Goal: Transaction & Acquisition: Purchase product/service

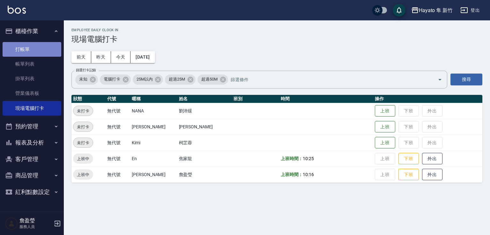
click at [39, 45] on link "打帳單" at bounding box center [32, 49] width 59 height 15
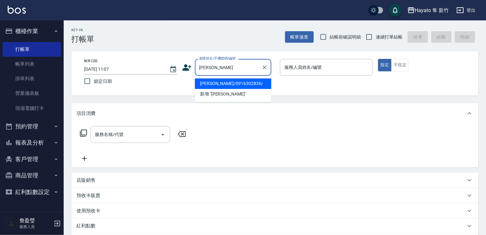
click at [209, 85] on li "[PERSON_NAME]/0916302836/" at bounding box center [233, 83] width 77 height 11
type input "[PERSON_NAME]/0916302836/"
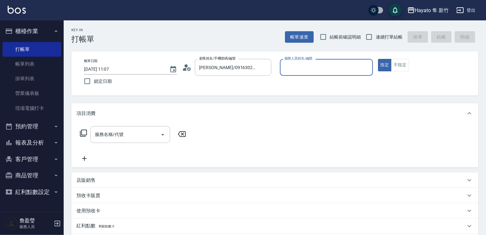
type input "[PERSON_NAME](無代號)"
click at [127, 183] on div "店販銷售" at bounding box center [272, 180] width 390 height 7
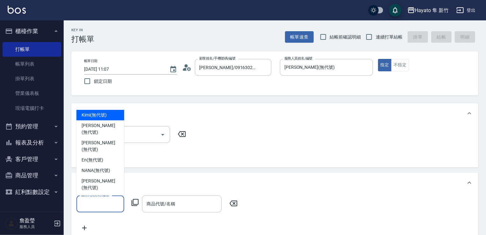
click at [105, 205] on input "服務人員姓名/編號" at bounding box center [100, 204] width 42 height 11
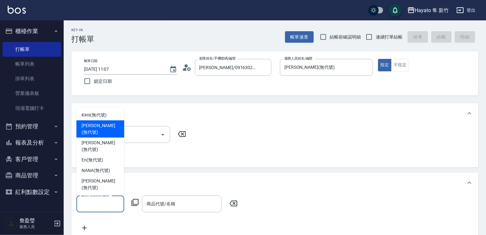
click at [99, 136] on span "[PERSON_NAME] (無代號)" at bounding box center [101, 128] width 38 height 13
type input "[PERSON_NAME](無代號)"
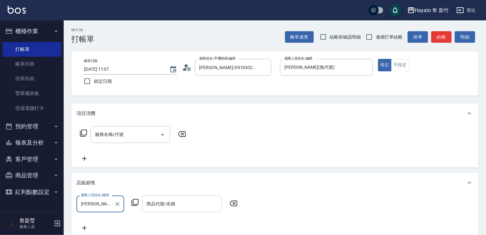
click at [173, 208] on input "商品代號/名稱" at bounding box center [182, 204] width 74 height 11
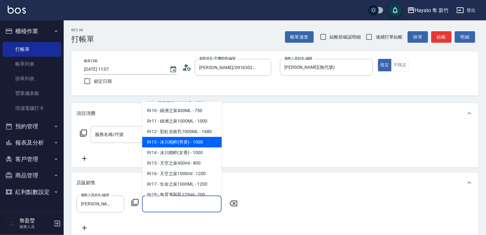
scroll to position [287, 0]
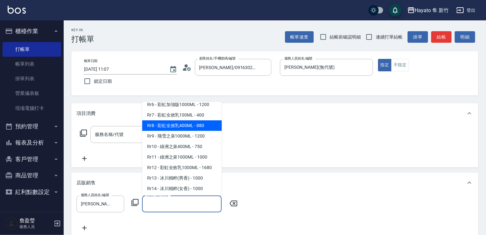
click at [199, 131] on span "Rr8 - 彩虹全效乳400ML - 880" at bounding box center [182, 126] width 80 height 11
type input "彩虹全效乳400ML"
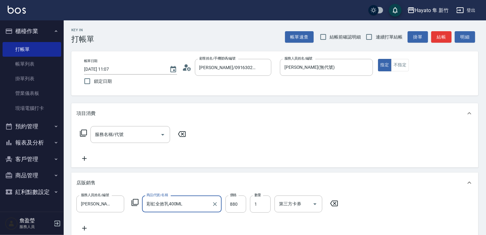
click at [256, 127] on div "服務名稱/代號 服務名稱/代號" at bounding box center [274, 146] width 407 height 44
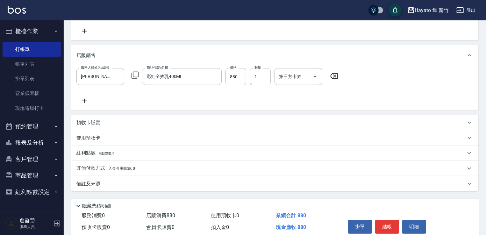
click at [194, 183] on div "備註及來源" at bounding box center [272, 184] width 390 height 7
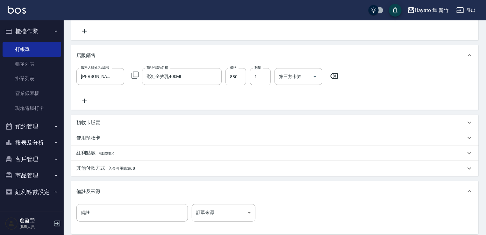
click at [237, 223] on div "備註 備註 訂單來源 ​ 訂單來源" at bounding box center [275, 216] width 397 height 25
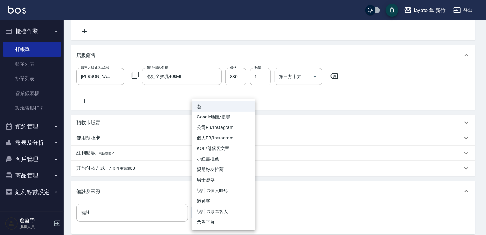
click at [237, 215] on body "Hayato 隼 新竹 登出 櫃檯作業 打帳單 帳單列表 掛單列表 營業儀表板 現場電腦打卡 預約管理 預約管理 報表及分析 報表目錄 店家日報表 互助日報表…" at bounding box center [243, 87] width 486 height 431
click at [236, 209] on li "設計師原本客人" at bounding box center [224, 212] width 64 height 11
type input "設計師原本客人"
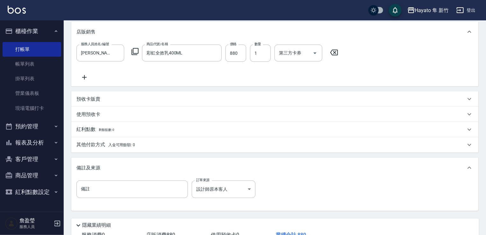
scroll to position [191, 0]
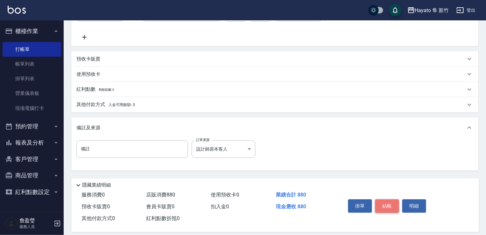
click at [389, 209] on button "結帳" at bounding box center [388, 206] width 24 height 13
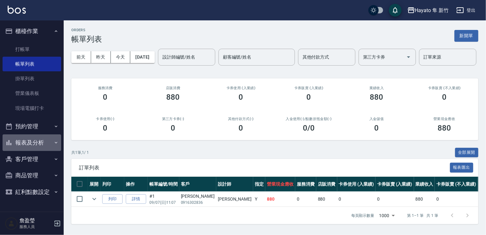
drag, startPoint x: 35, startPoint y: 142, endPoint x: 45, endPoint y: 141, distance: 9.9
click at [36, 141] on button "報表及分析" at bounding box center [32, 143] width 59 height 17
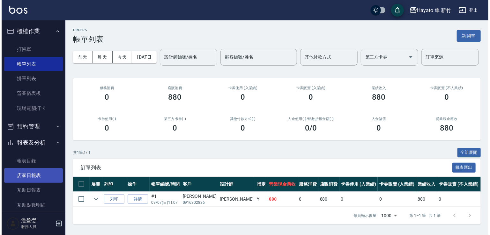
scroll to position [148, 0]
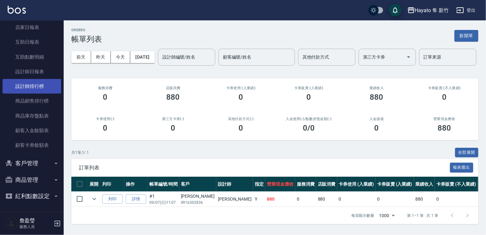
click at [33, 88] on link "設計師排行榜" at bounding box center [32, 86] width 59 height 15
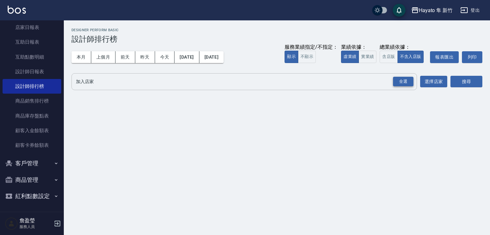
click at [400, 82] on div "全選" at bounding box center [403, 82] width 20 height 10
click at [460, 81] on button "搜尋" at bounding box center [466, 82] width 32 height 12
